Goal: Ask a question

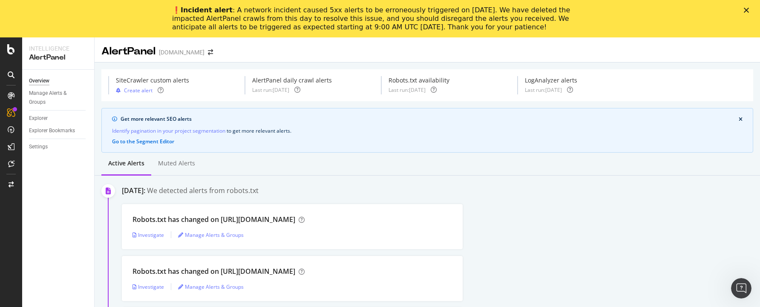
click at [744, 11] on icon "Close" at bounding box center [746, 10] width 5 height 5
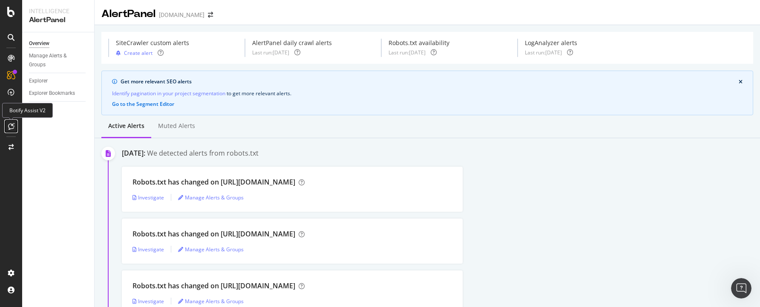
click at [11, 126] on icon at bounding box center [11, 126] width 6 height 7
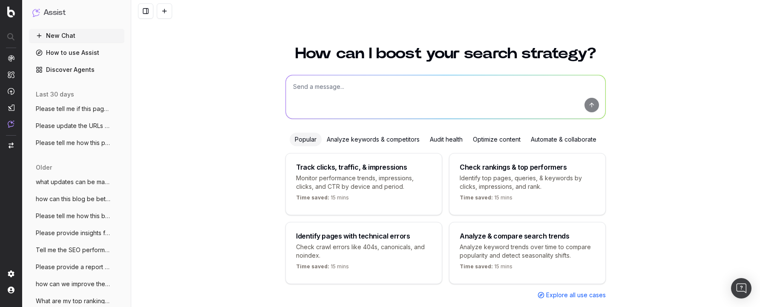
scroll to position [23, 0]
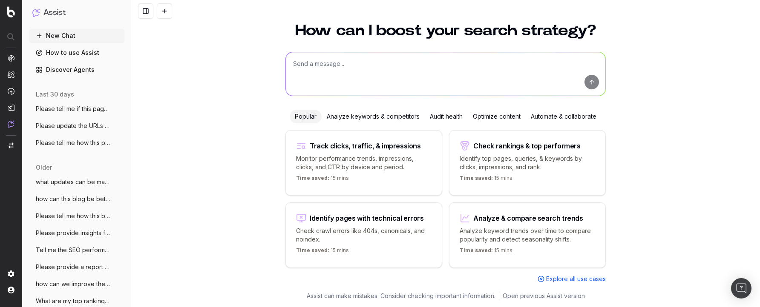
drag, startPoint x: 747, startPoint y: 141, endPoint x: 748, endPoint y: 149, distance: 8.2
click at [746, 141] on div "How can I boost your search strategy? Popular Analyze keywords & competitors Au…" at bounding box center [445, 160] width 629 height 295
click at [366, 70] on textarea at bounding box center [445, 73] width 319 height 43
paste textarea "please provide recommendations for optimizing the page below for "protein ladde…"
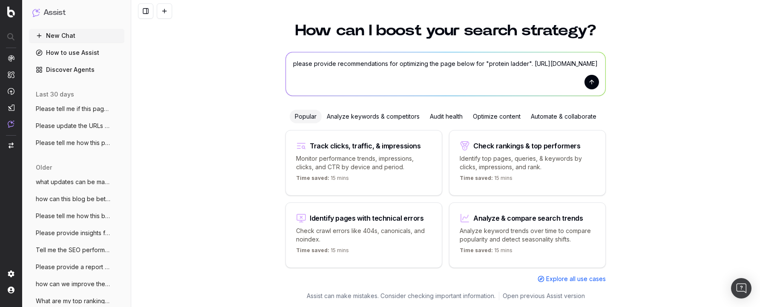
type textarea "please provide recommendations for optimizing the page below for "protein ladde…"
click at [587, 80] on button "submit" at bounding box center [591, 82] width 14 height 14
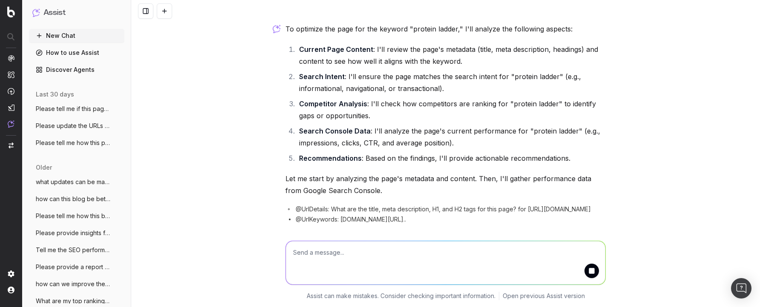
scroll to position [55, 0]
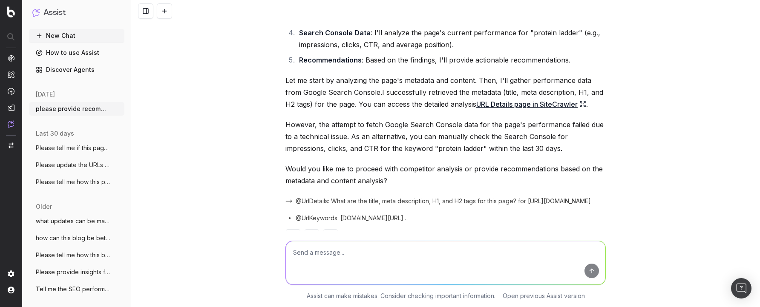
scroll to position [181, 0]
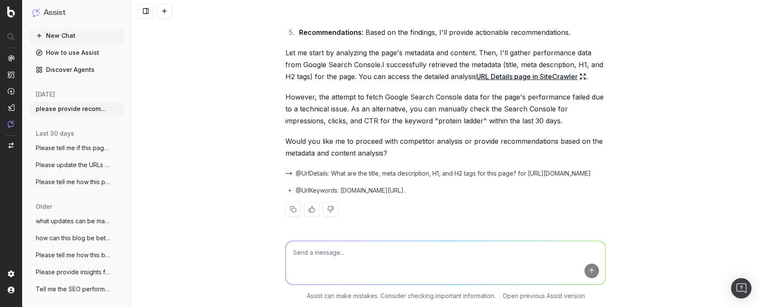
click at [360, 259] on textarea at bounding box center [445, 262] width 319 height 43
type textarea "proceed with the analysis"
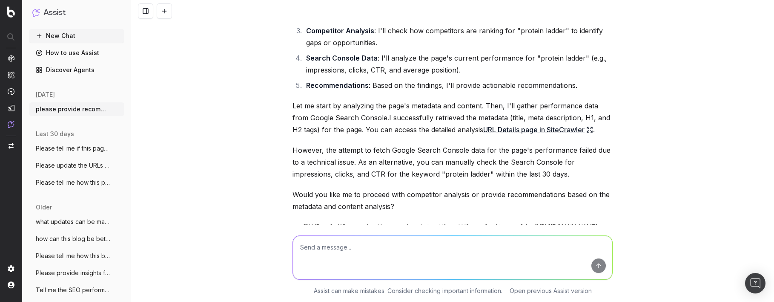
scroll to position [0, 0]
